Goal: Information Seeking & Learning: Check status

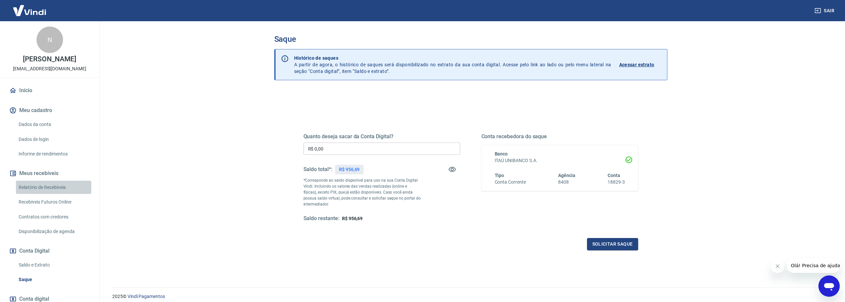
click at [76, 195] on link "Relatório de Recebíveis" at bounding box center [53, 188] width 75 height 14
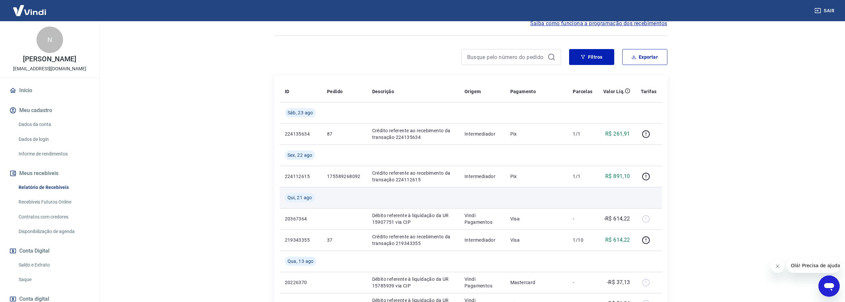
scroll to position [66, 0]
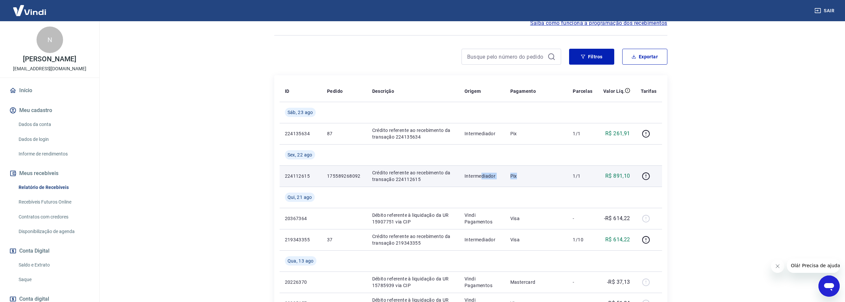
drag, startPoint x: 482, startPoint y: 176, endPoint x: 541, endPoint y: 177, distance: 59.1
click at [537, 177] on tr "224112615 175589268092 Crédito referente ao recebimento da transação 224112615 …" at bounding box center [471, 176] width 382 height 21
click at [649, 173] on icon "button" at bounding box center [646, 176] width 8 height 8
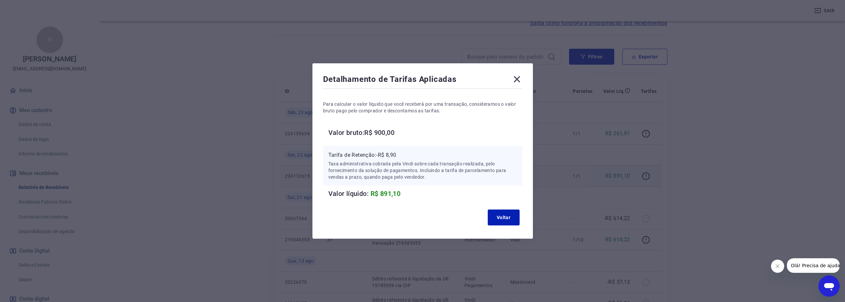
click at [518, 77] on icon at bounding box center [517, 79] width 11 height 11
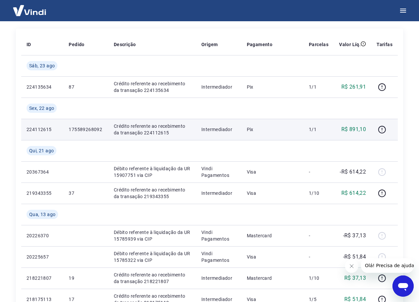
scroll to position [115, 0]
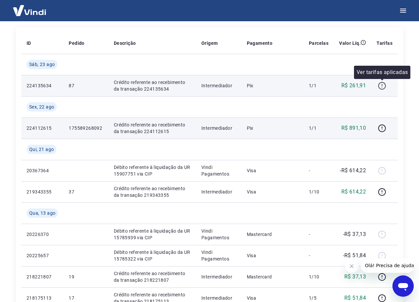
click at [381, 86] on icon "button" at bounding box center [382, 86] width 8 height 8
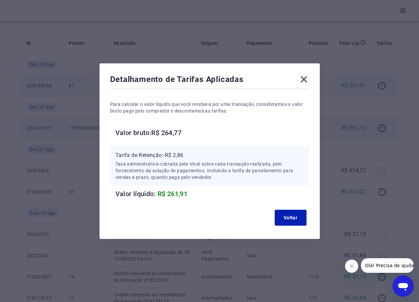
click at [305, 76] on icon at bounding box center [304, 79] width 11 height 11
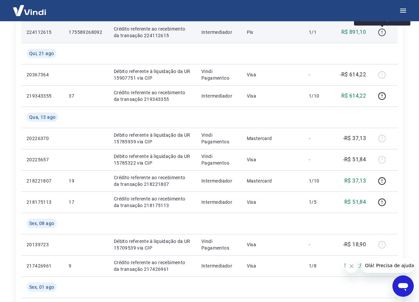
scroll to position [214, 0]
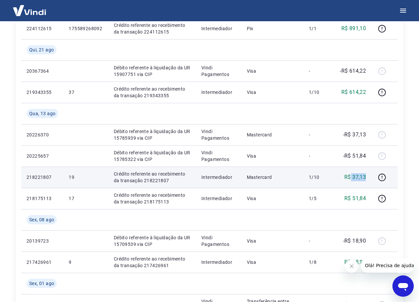
drag, startPoint x: 352, startPoint y: 177, endPoint x: 368, endPoint y: 177, distance: 15.9
click at [368, 177] on td "R$ 37,13" at bounding box center [353, 177] width 38 height 21
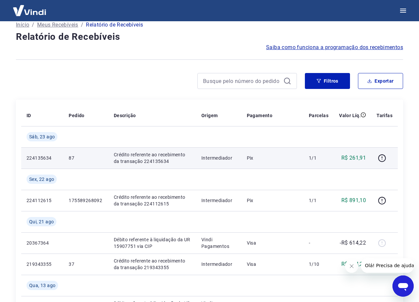
scroll to position [100, 0]
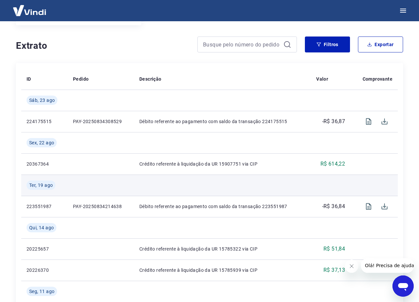
scroll to position [112, 0]
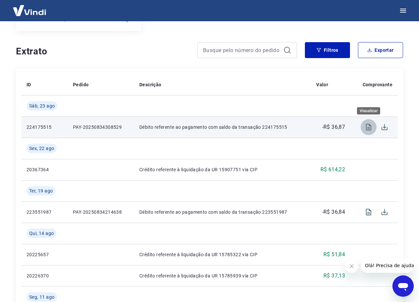
click at [369, 130] on icon "Visualizar" at bounding box center [368, 127] width 5 height 7
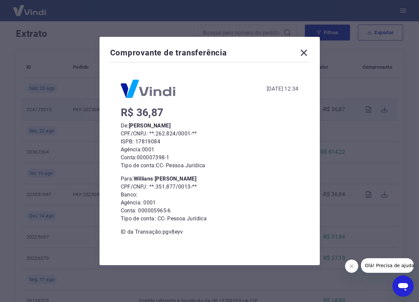
scroll to position [145, 0]
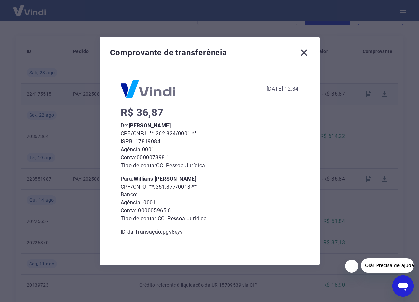
click at [307, 54] on icon at bounding box center [304, 53] width 6 height 6
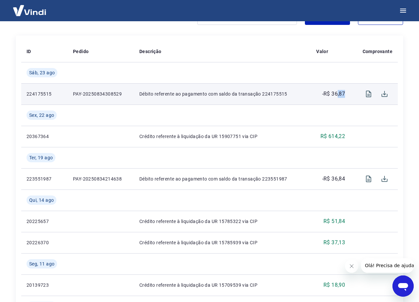
drag, startPoint x: 338, startPoint y: 96, endPoint x: 345, endPoint y: 94, distance: 7.6
click at [345, 94] on p "-R$ 36,87" at bounding box center [333, 94] width 23 height 8
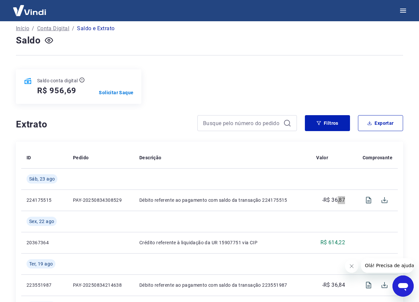
scroll to position [33, 0]
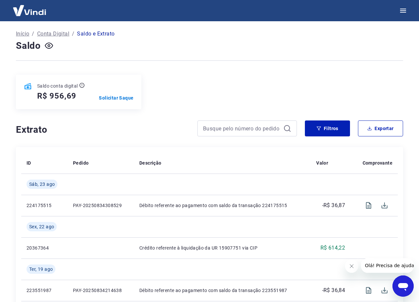
click at [169, 77] on div "Saldo conta digital R$ 956,69 Solicitar Saque" at bounding box center [209, 92] width 387 height 35
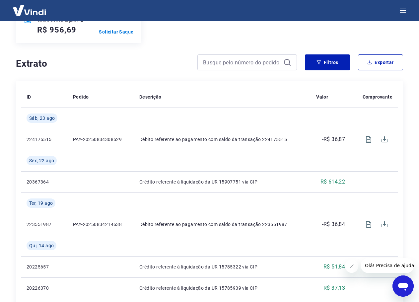
scroll to position [100, 0]
click at [368, 140] on icon "Visualizar" at bounding box center [369, 139] width 8 height 8
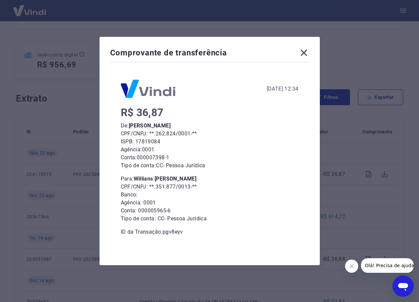
scroll to position [12, 0]
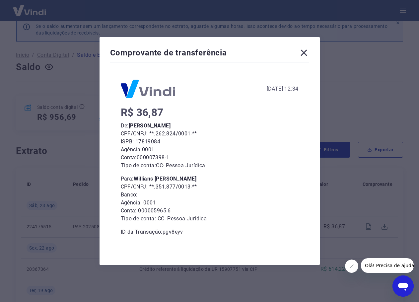
click at [307, 54] on icon at bounding box center [304, 53] width 6 height 6
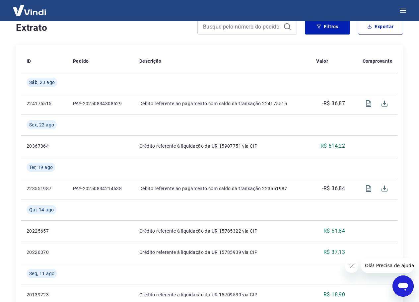
scroll to position [145, 0]
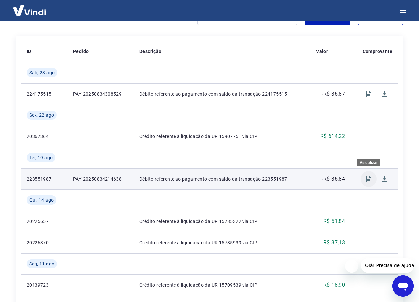
click at [367, 181] on icon "Visualizar" at bounding box center [368, 179] width 5 height 7
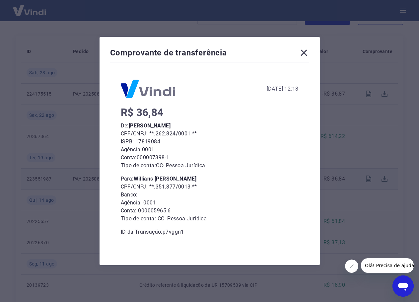
click at [307, 51] on icon at bounding box center [304, 53] width 6 height 6
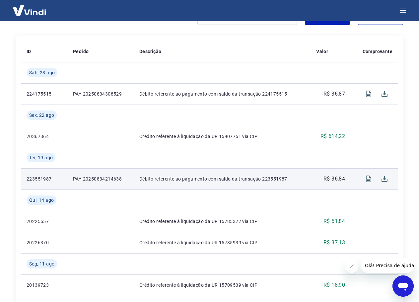
click at [96, 180] on p "PAY-20250834214638" at bounding box center [101, 179] width 56 height 7
click at [197, 181] on p "Débito referente ao pagamento com saldo da transação 223551987" at bounding box center [222, 179] width 166 height 7
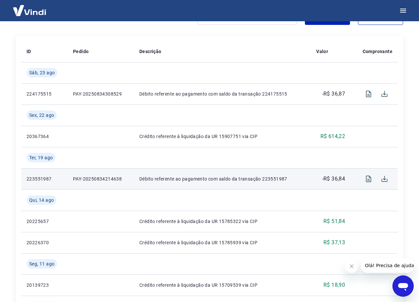
click at [220, 180] on p "Débito referente ao pagamento com saldo da transação 223551987" at bounding box center [222, 179] width 166 height 7
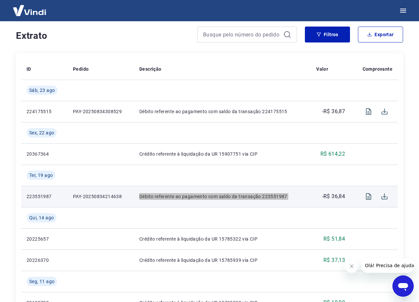
scroll to position [112, 0]
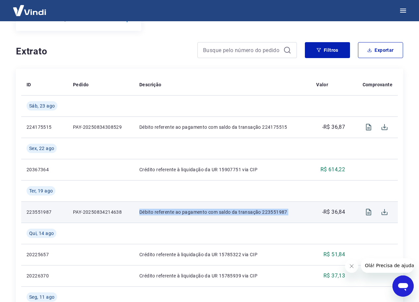
click at [282, 211] on p "Débito referente ao pagamento com saldo da transação 223551987" at bounding box center [222, 212] width 166 height 7
copy p "223551987"
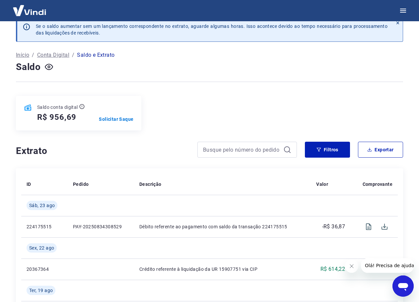
scroll to position [0, 0]
